Goal: Task Accomplishment & Management: Use online tool/utility

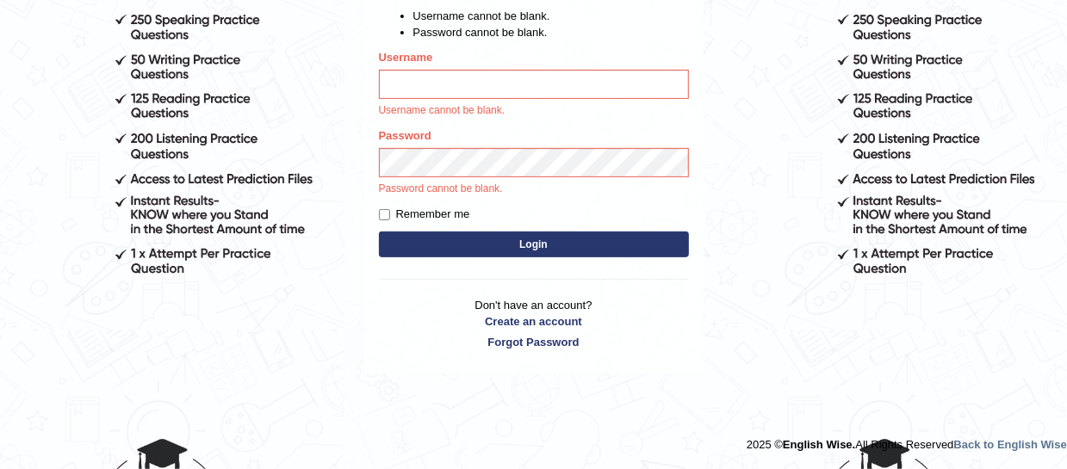
type input "mmr25"
click at [504, 246] on button "Login" at bounding box center [534, 245] width 310 height 26
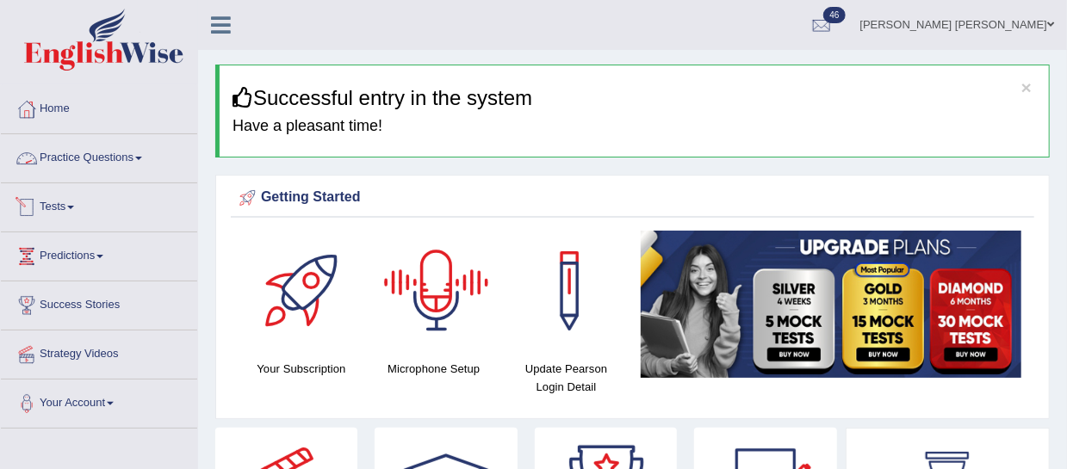
click at [65, 201] on link "Tests" at bounding box center [99, 204] width 196 height 43
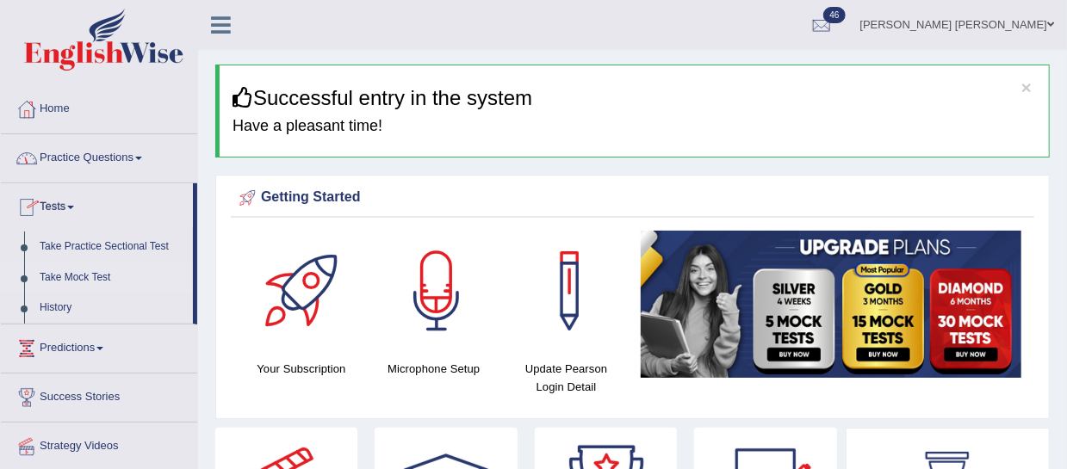
click at [101, 266] on link "Take Mock Test" at bounding box center [112, 278] width 161 height 31
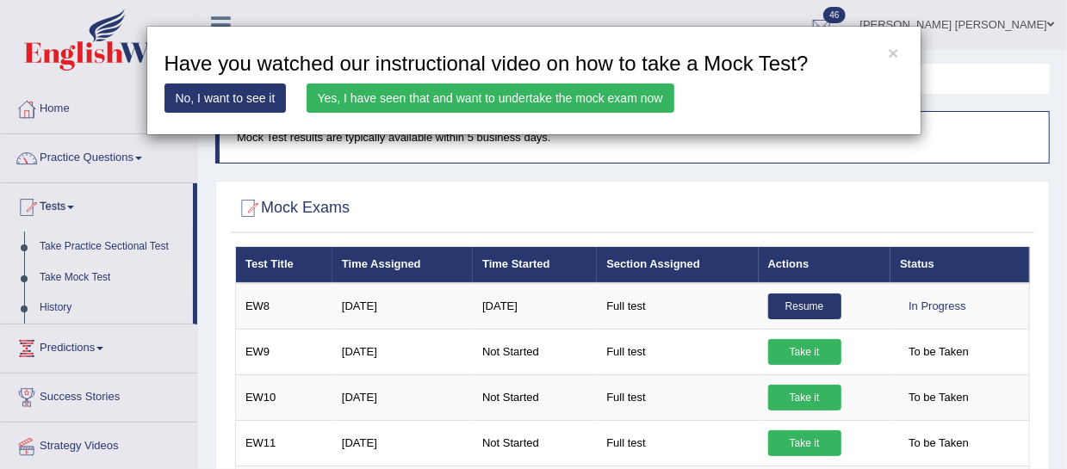
click at [543, 97] on link "Yes, I have seen that and want to undertake the mock exam now" at bounding box center [490, 97] width 368 height 29
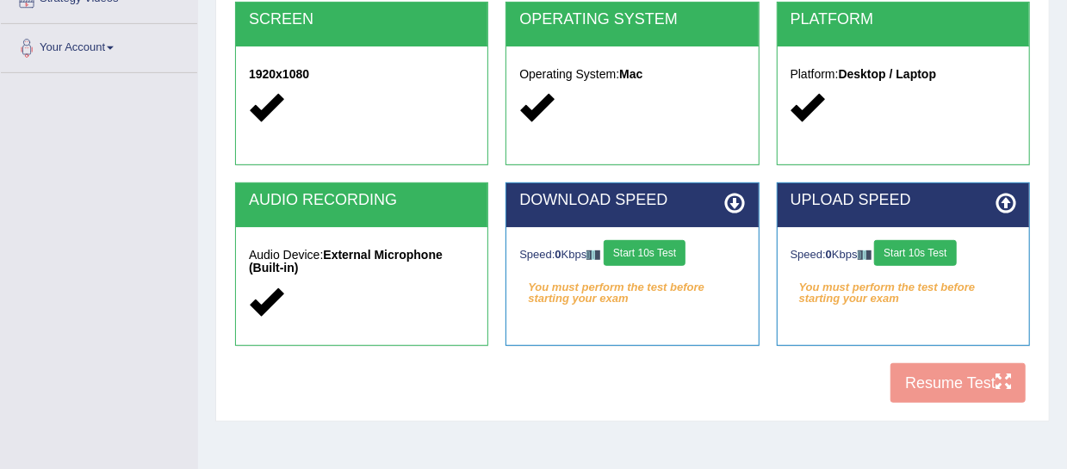
scroll to position [360, 0]
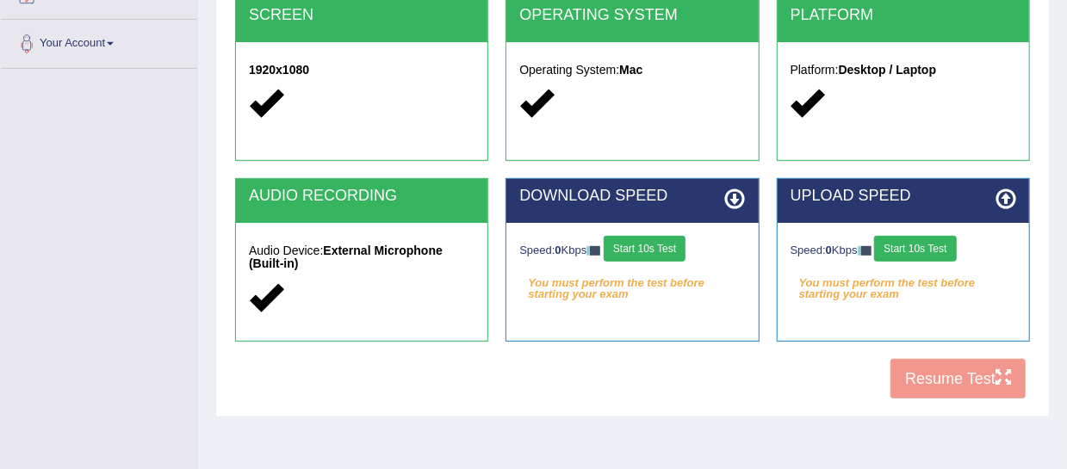
click at [670, 254] on button "Start 10s Test" at bounding box center [644, 249] width 82 height 26
click at [681, 250] on button "Start 10s Test" at bounding box center [644, 249] width 82 height 26
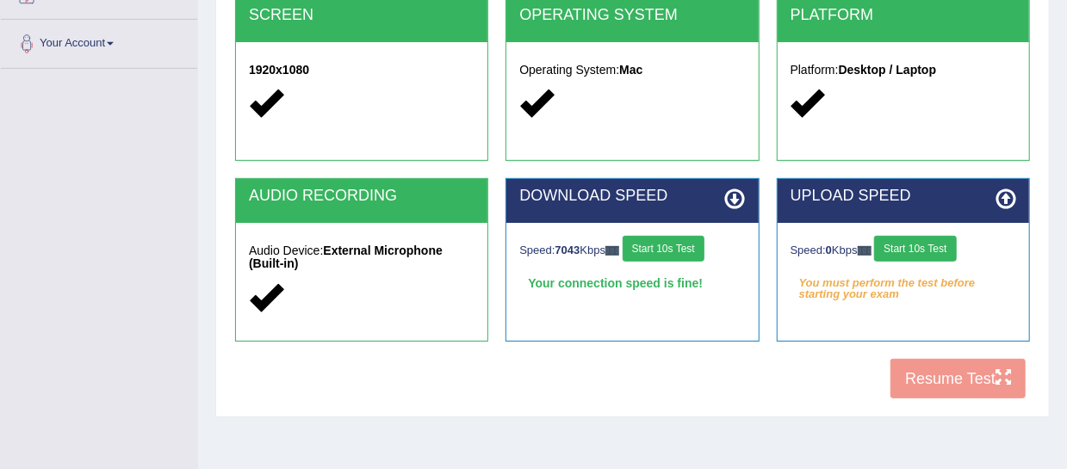
click at [938, 246] on button "Start 10s Test" at bounding box center [915, 249] width 82 height 26
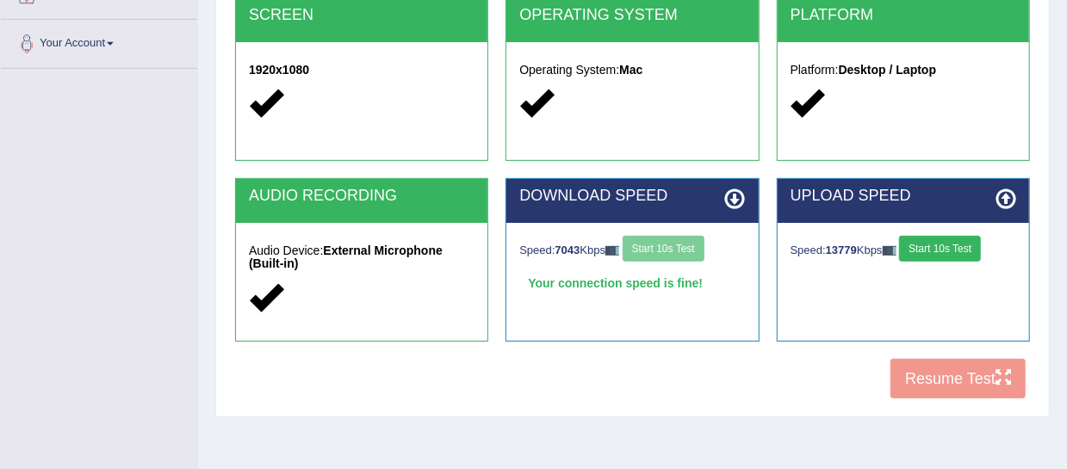
click at [929, 246] on button "Start 10s Test" at bounding box center [940, 249] width 82 height 26
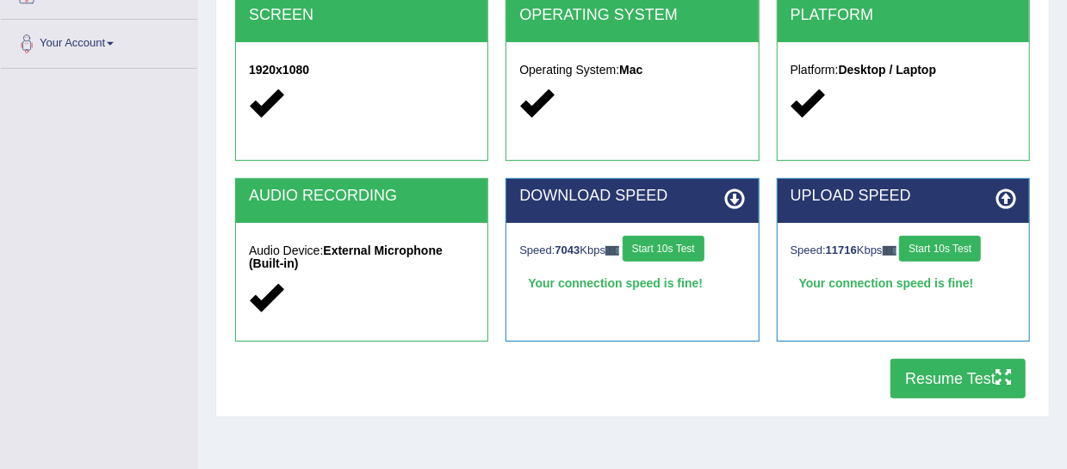
click at [959, 386] on button "Resume Test" at bounding box center [957, 379] width 135 height 40
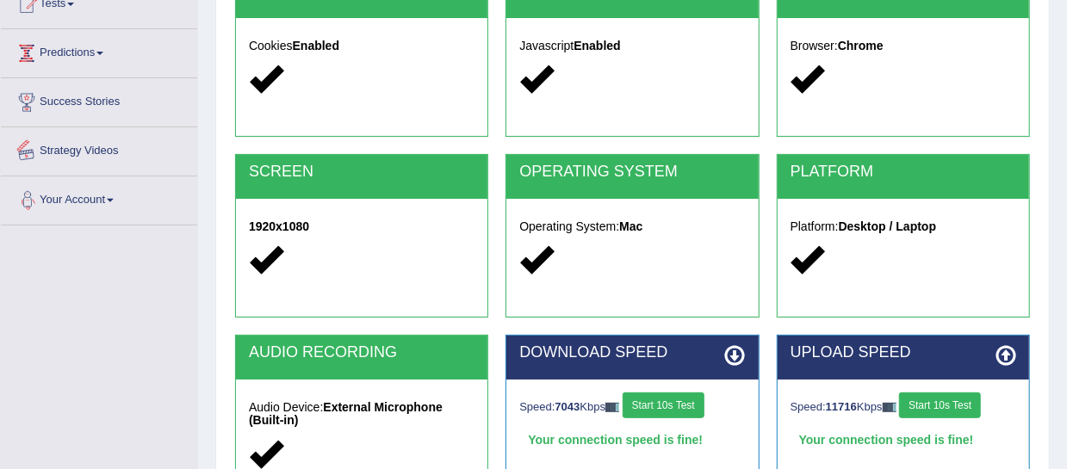
scroll to position [0, 0]
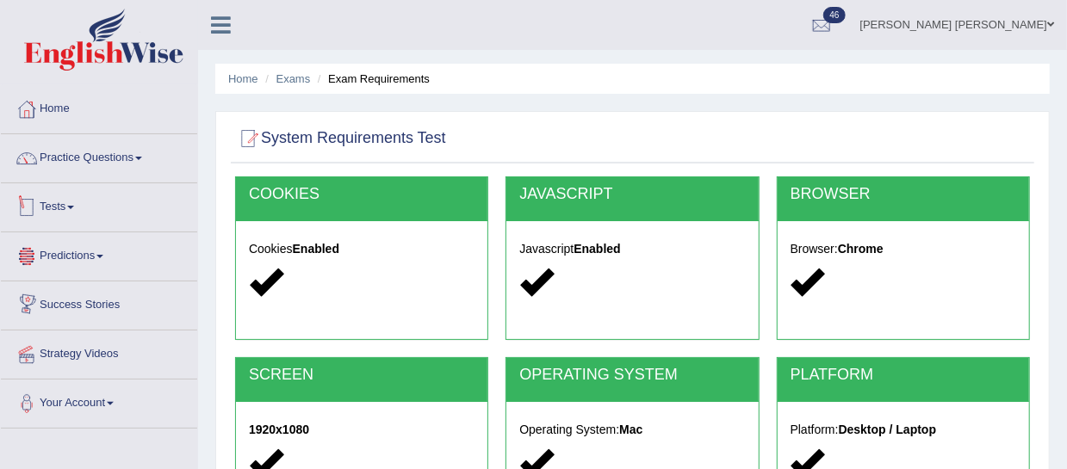
click at [71, 205] on link "Tests" at bounding box center [99, 204] width 196 height 43
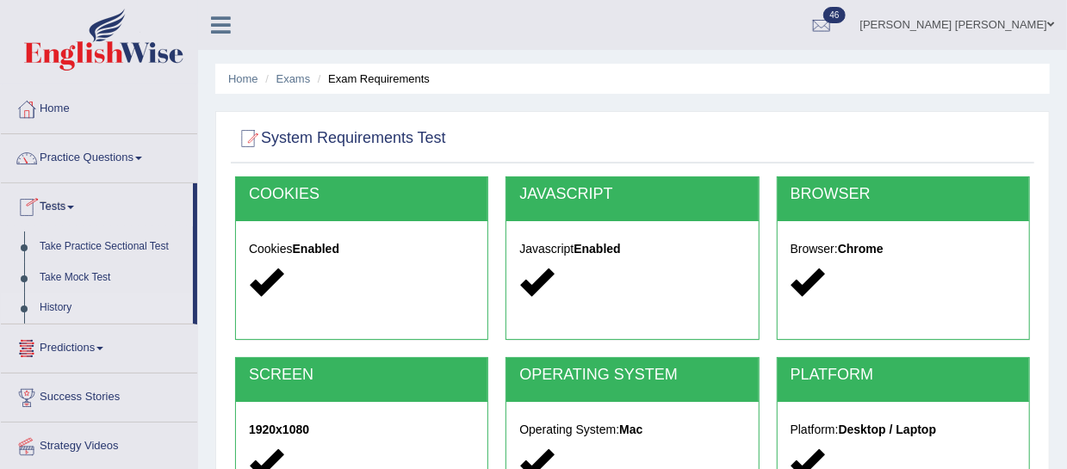
click at [57, 313] on link "History" at bounding box center [112, 308] width 161 height 31
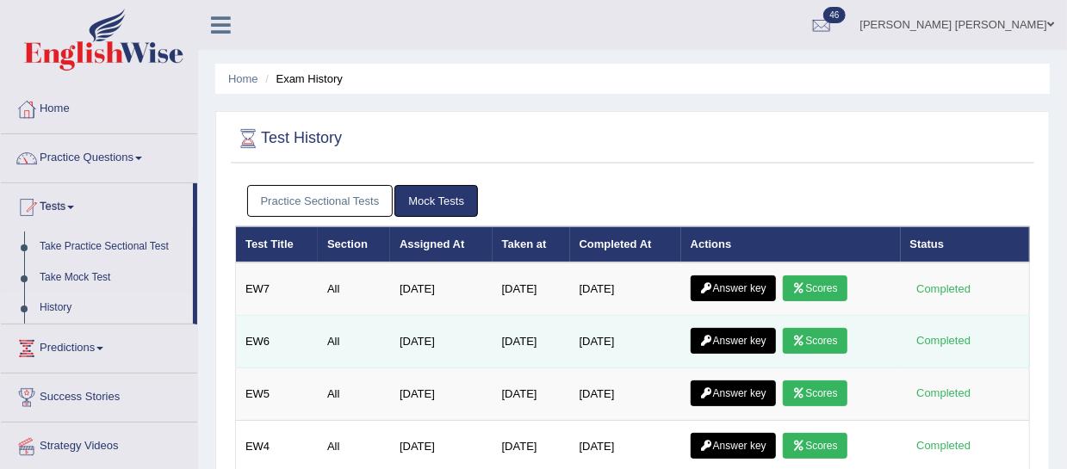
click at [836, 322] on td "Answer key Scores" at bounding box center [791, 342] width 220 height 53
click at [835, 331] on link "Scores" at bounding box center [814, 341] width 64 height 26
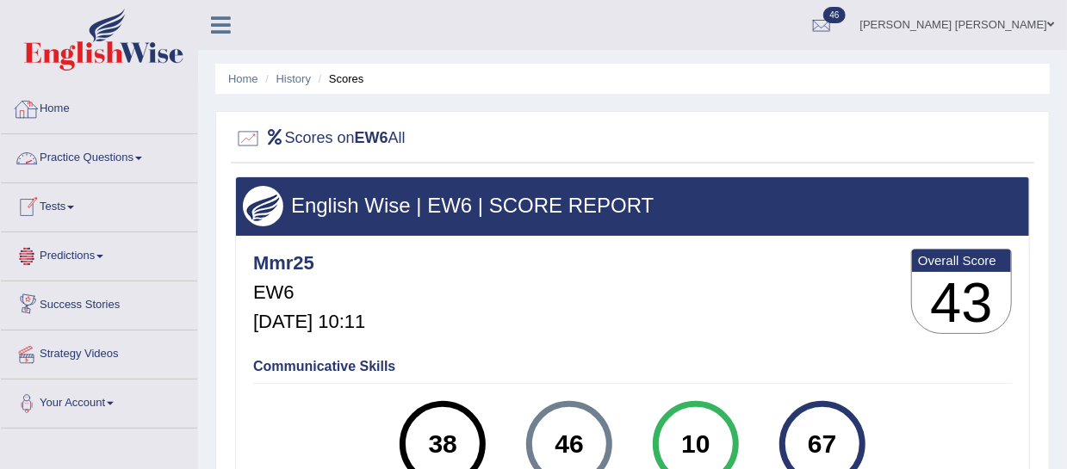
click at [71, 58] on img at bounding box center [103, 40] width 159 height 62
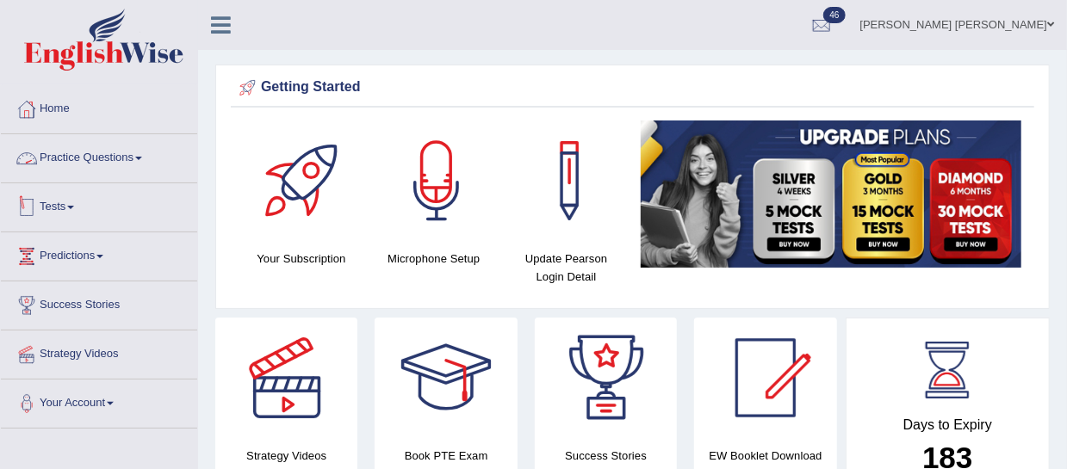
click at [54, 212] on link "Tests" at bounding box center [99, 204] width 196 height 43
